Goal: Find specific page/section: Find specific page/section

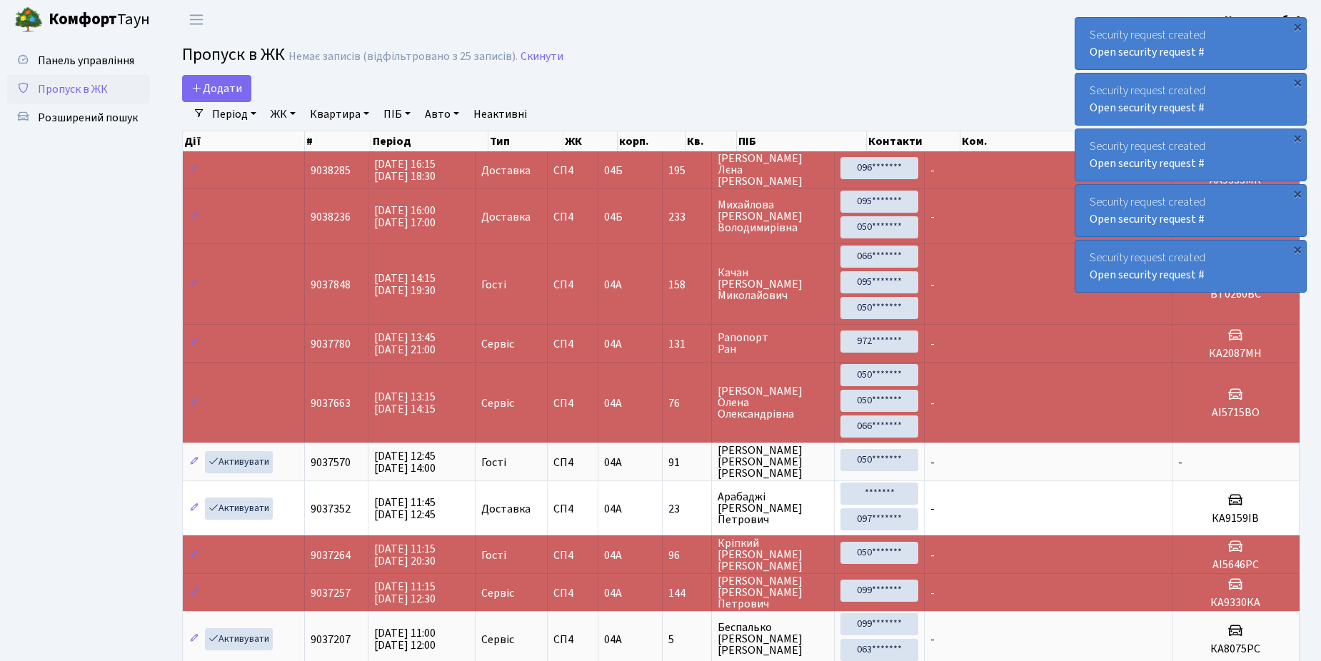
select select "25"
click at [94, 113] on span "Розширений пошук" at bounding box center [88, 118] width 100 height 16
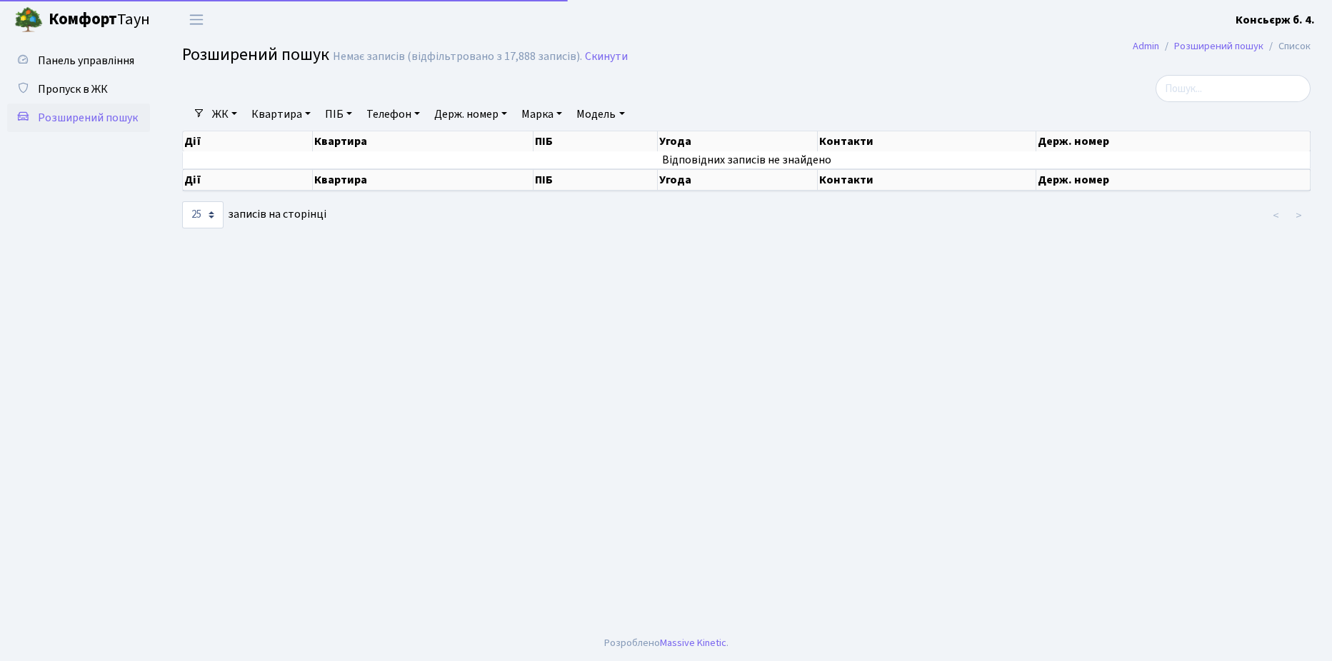
select select "25"
click at [96, 81] on link "Пропуск в ЖК" at bounding box center [78, 89] width 143 height 29
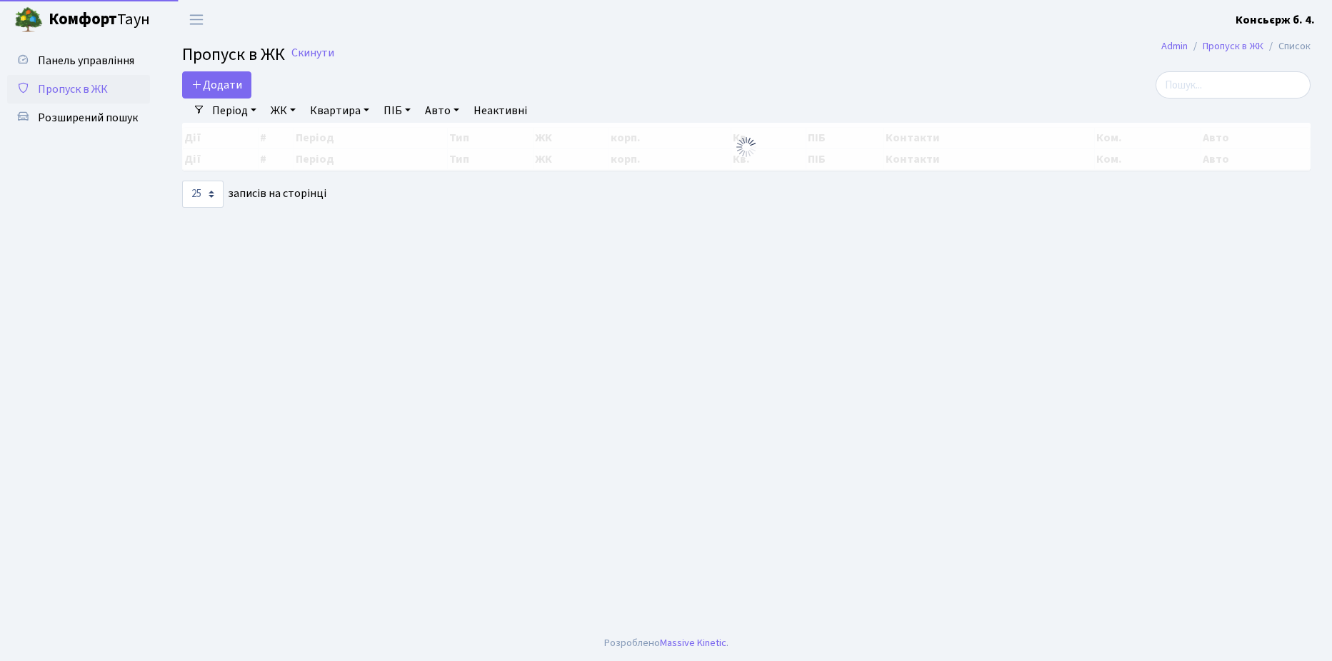
select select "25"
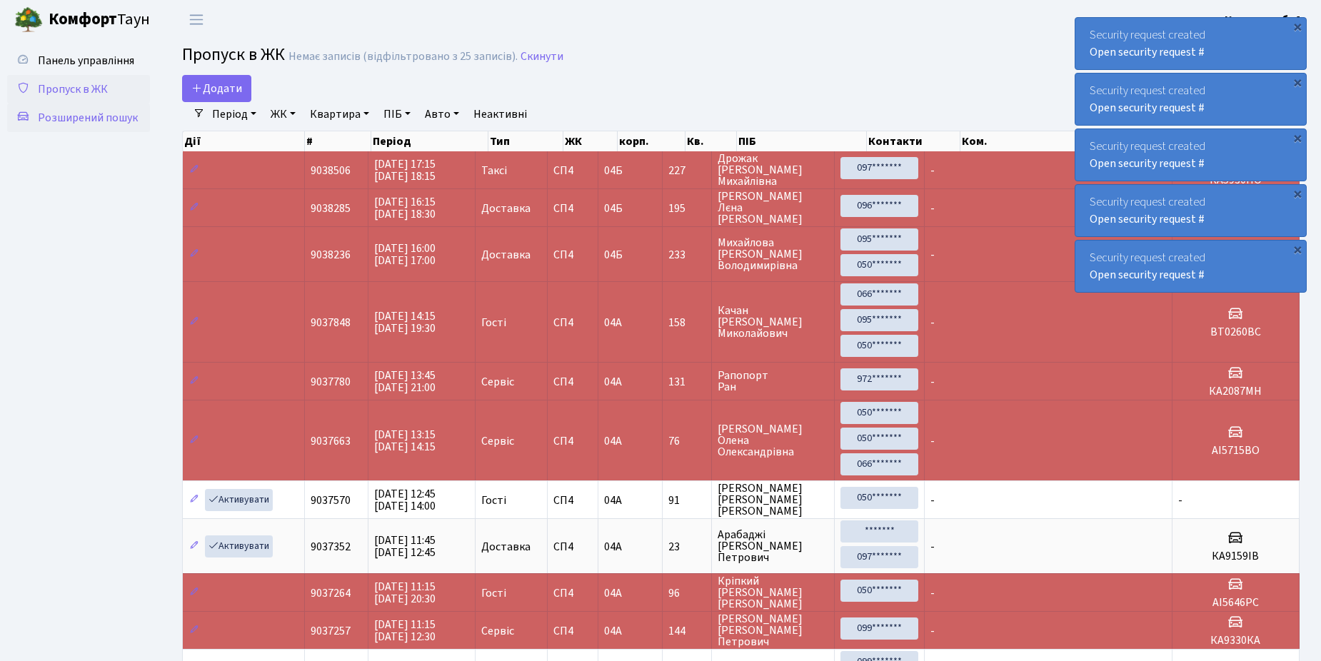
click at [83, 118] on span "Розширений пошук" at bounding box center [88, 118] width 100 height 16
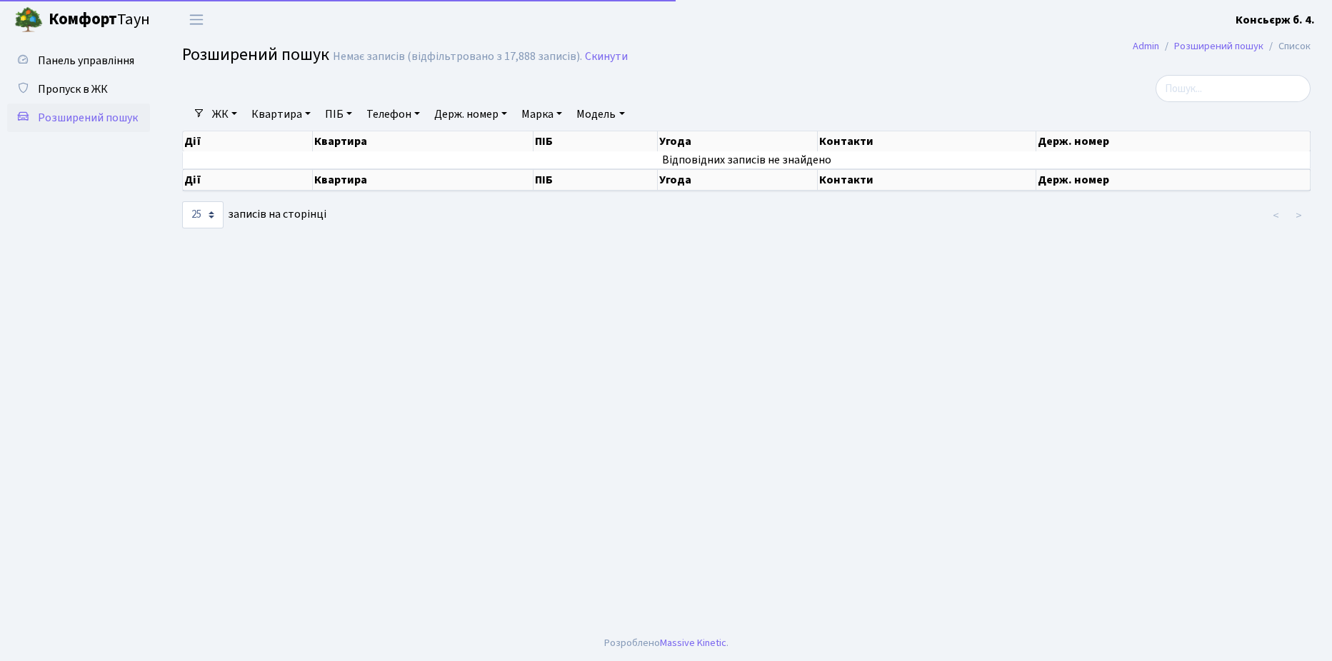
select select "25"
click at [82, 84] on span "Пропуск в ЖК" at bounding box center [73, 89] width 70 height 16
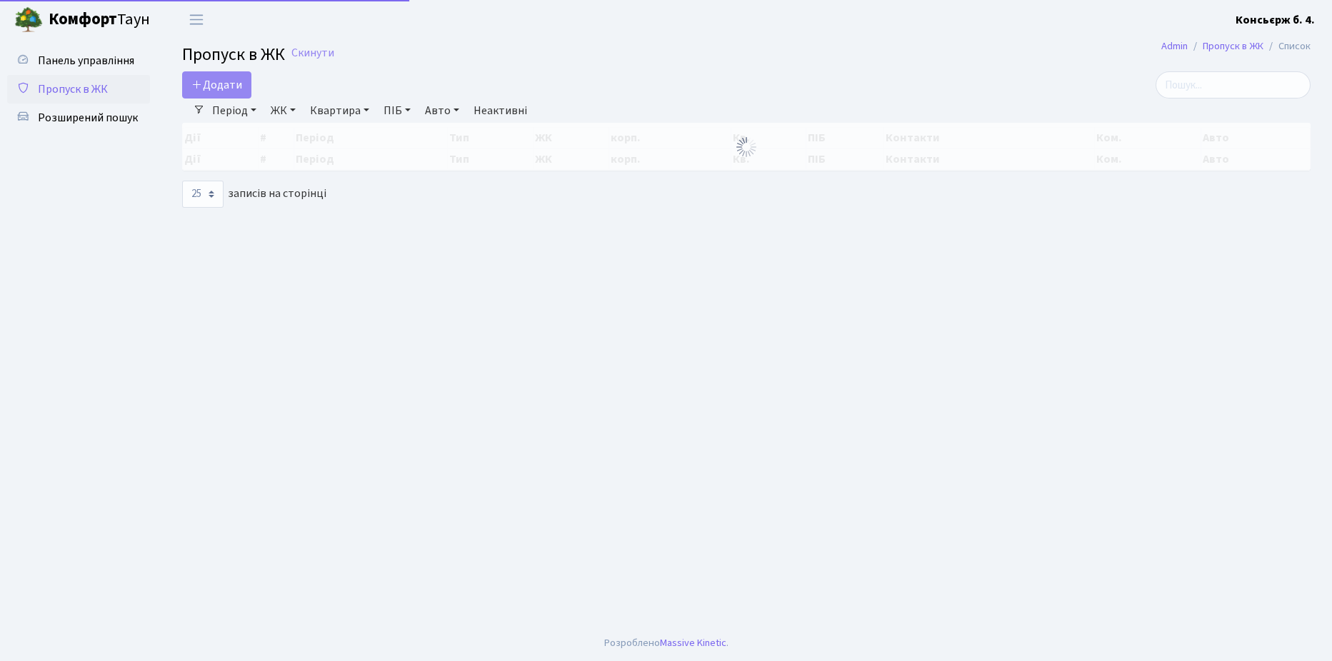
select select "25"
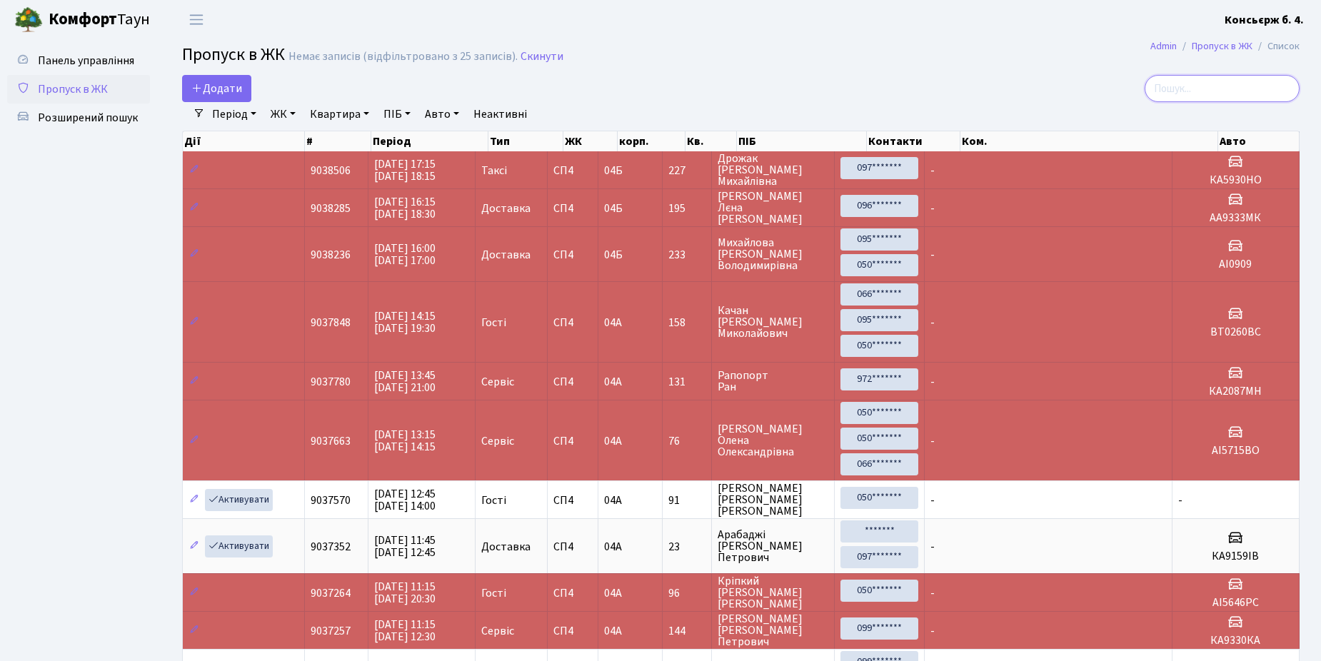
click at [1204, 89] on input "search" at bounding box center [1221, 88] width 155 height 27
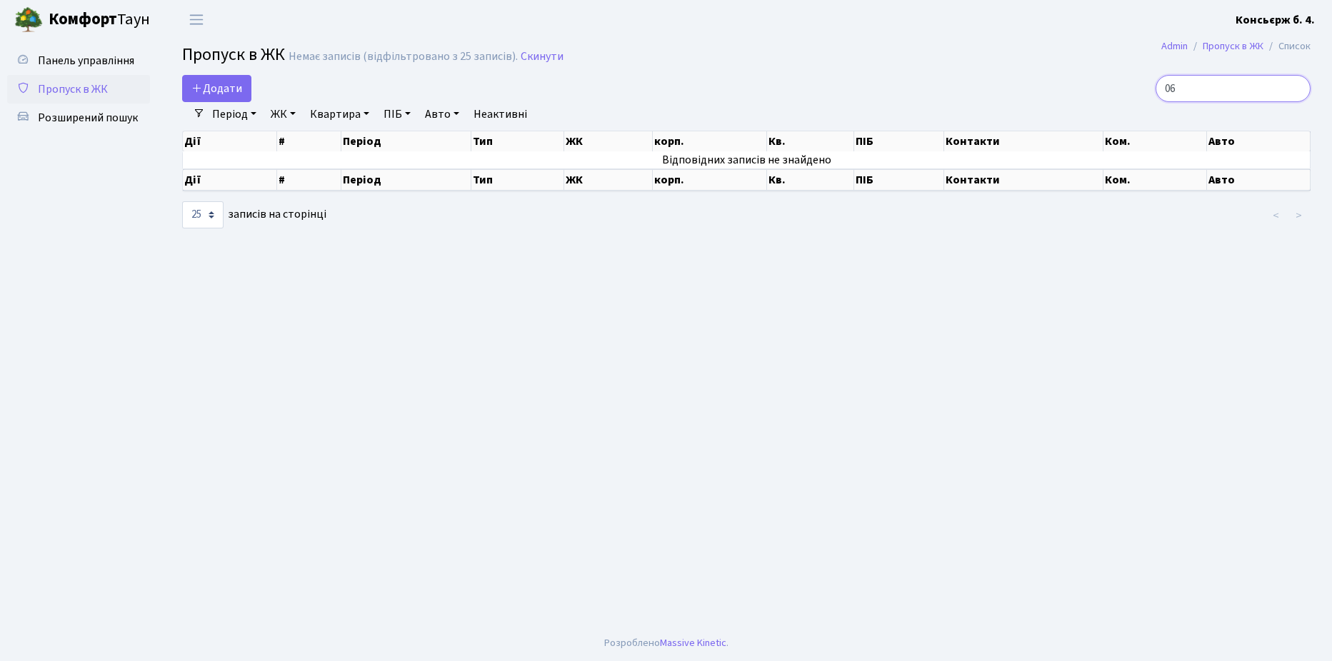
type input "0"
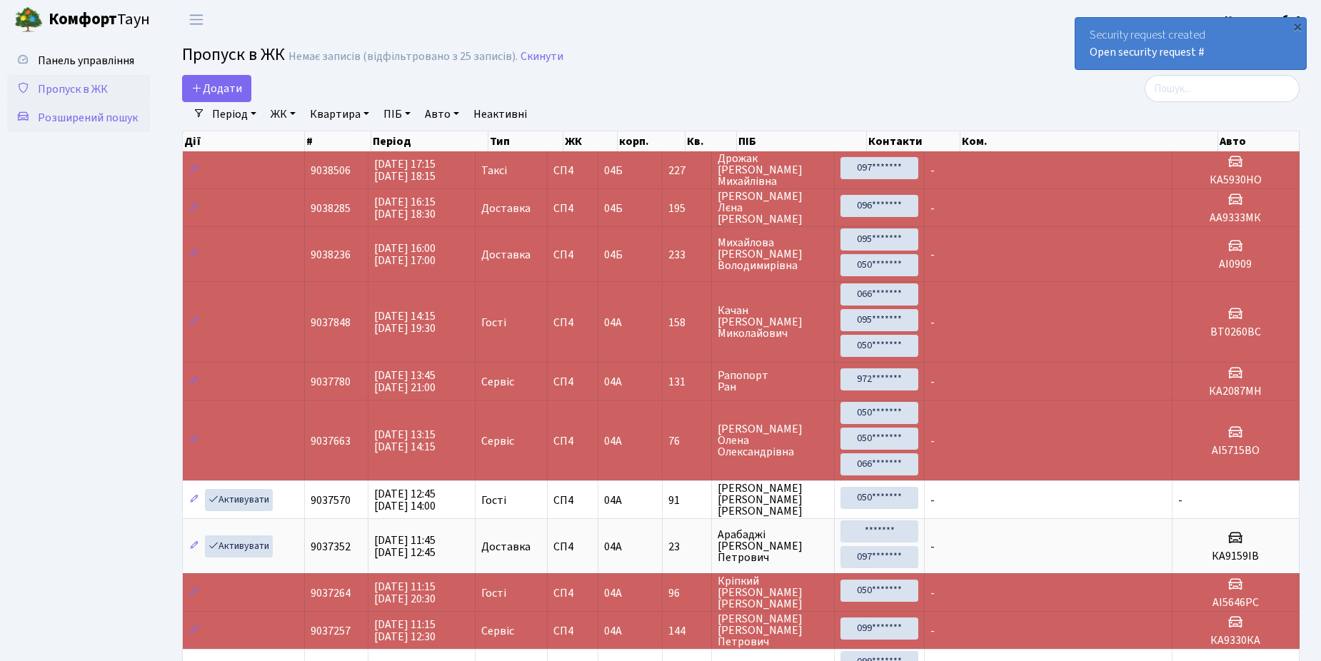
click at [74, 118] on span "Розширений пошук" at bounding box center [88, 118] width 100 height 16
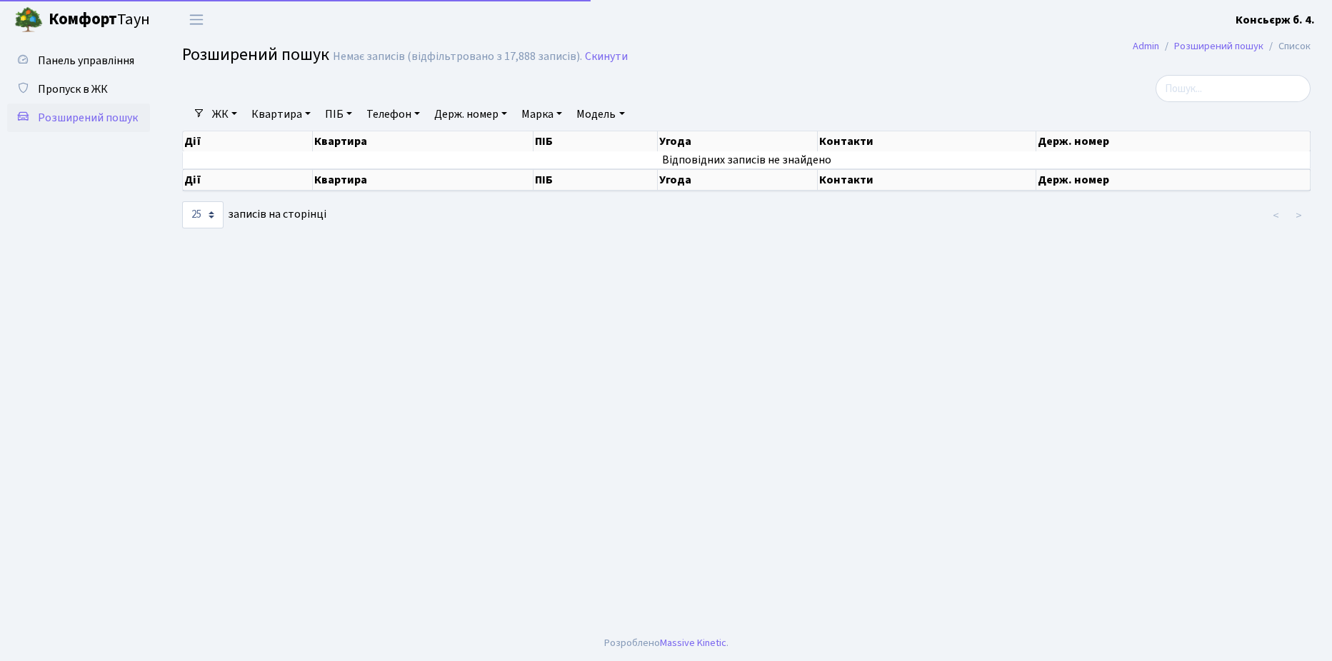
select select "25"
click at [1217, 84] on input "search" at bounding box center [1232, 88] width 155 height 27
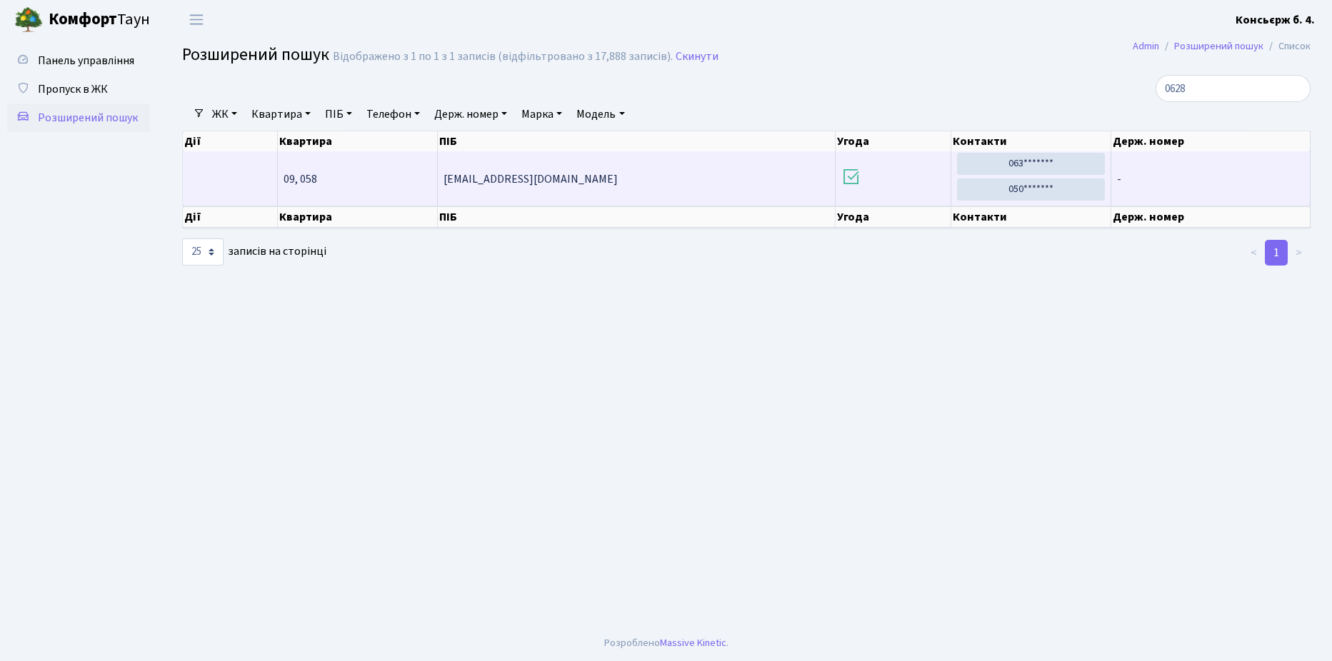
click at [1152, 168] on td "-" at bounding box center [1210, 178] width 199 height 54
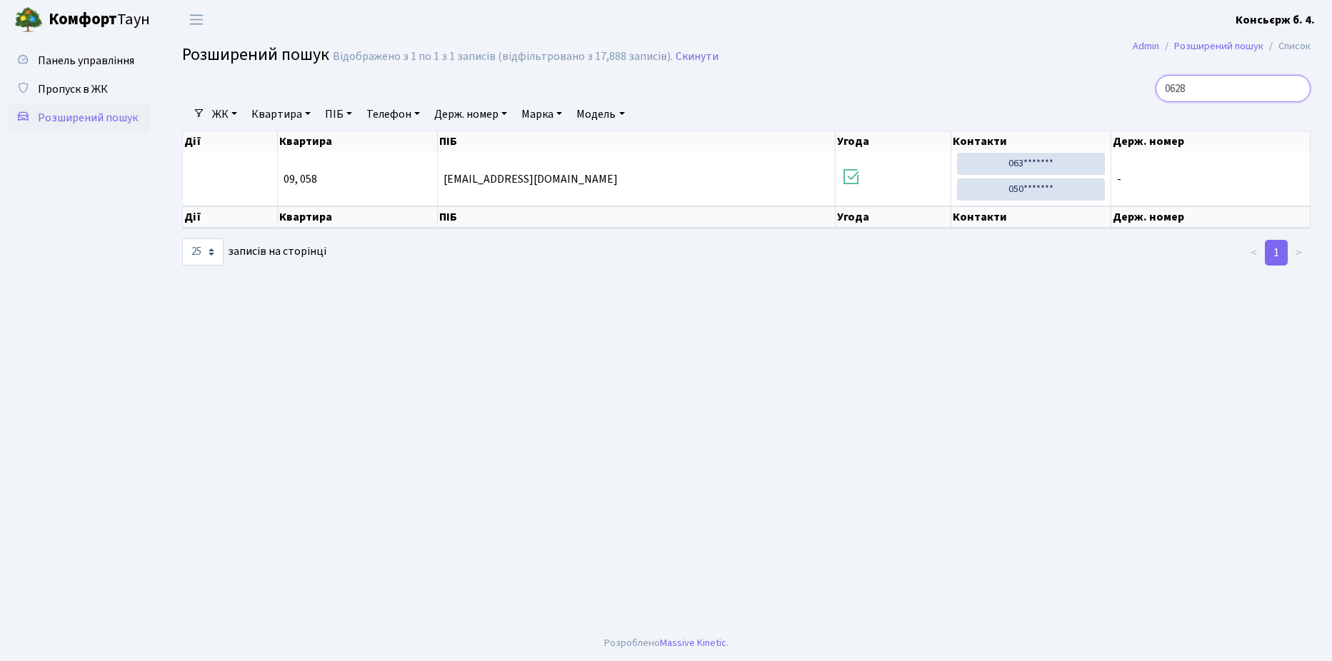
click at [1217, 88] on input "0628" at bounding box center [1232, 88] width 155 height 27
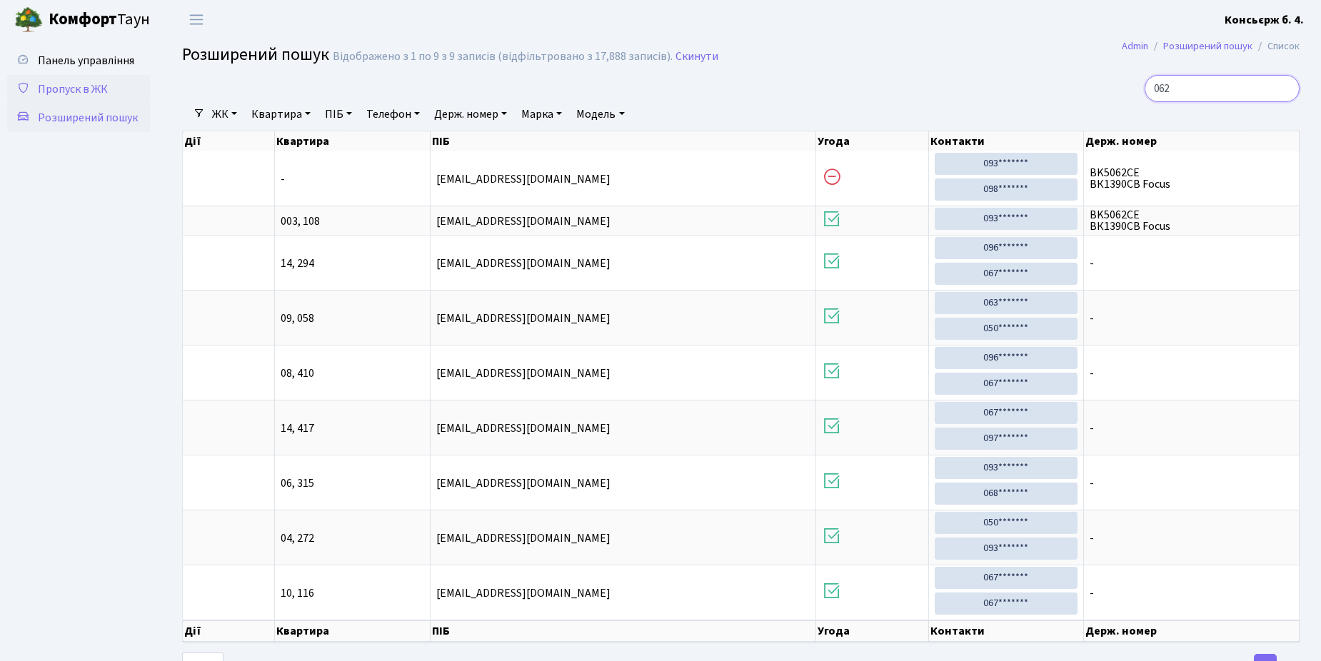
type input "062"
click at [67, 86] on span "Пропуск в ЖК" at bounding box center [73, 89] width 70 height 16
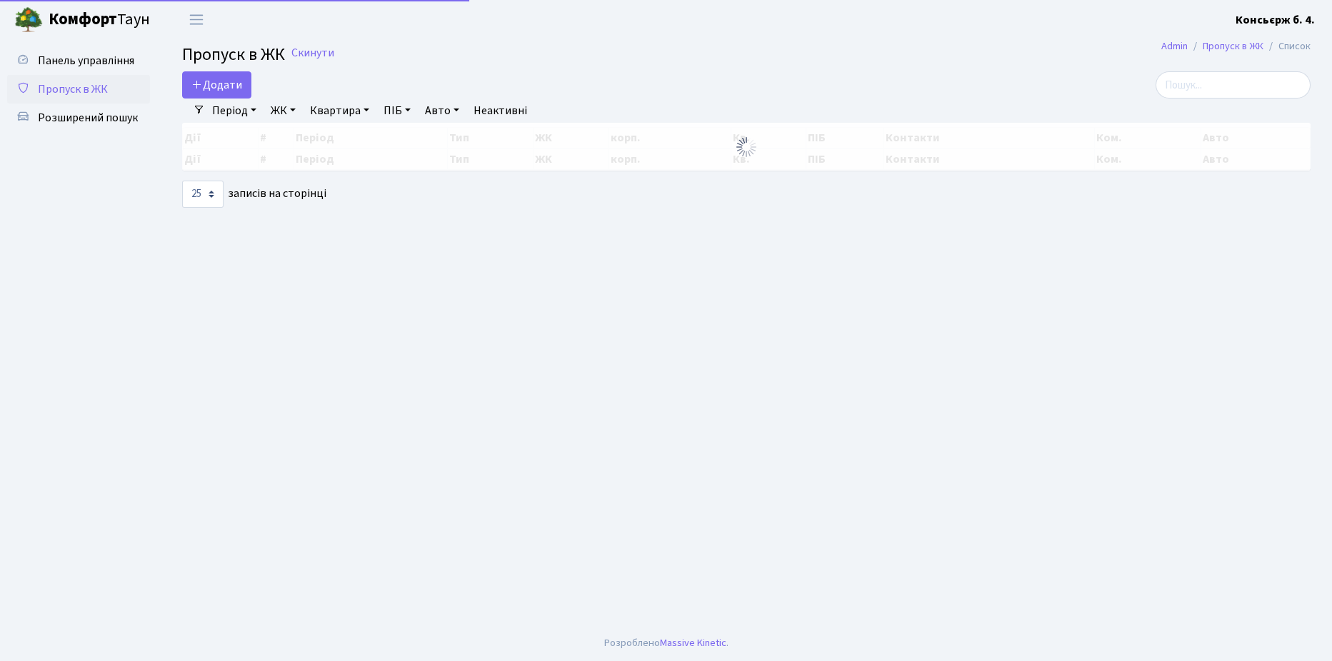
select select "25"
